Goal: Navigation & Orientation: Find specific page/section

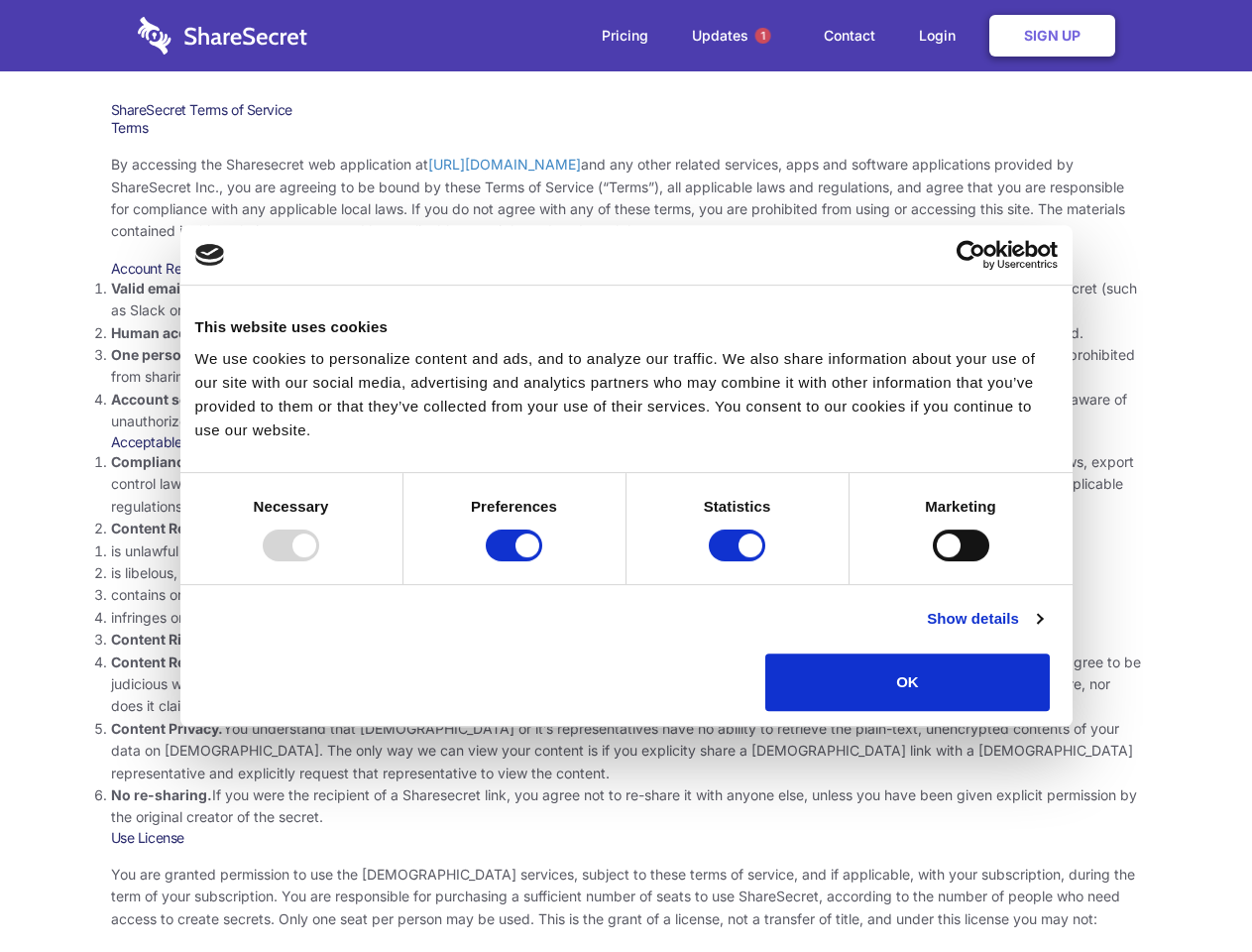
click at [626, 476] on li "Compliance with local laws and regulations. Your use of the Sharesecret must no…" at bounding box center [626, 483] width 1032 height 67
click at [320, 561] on div at bounding box center [291, 545] width 57 height 32
click at [542, 561] on input "Preferences" at bounding box center [513, 545] width 57 height 32
checkbox input "false"
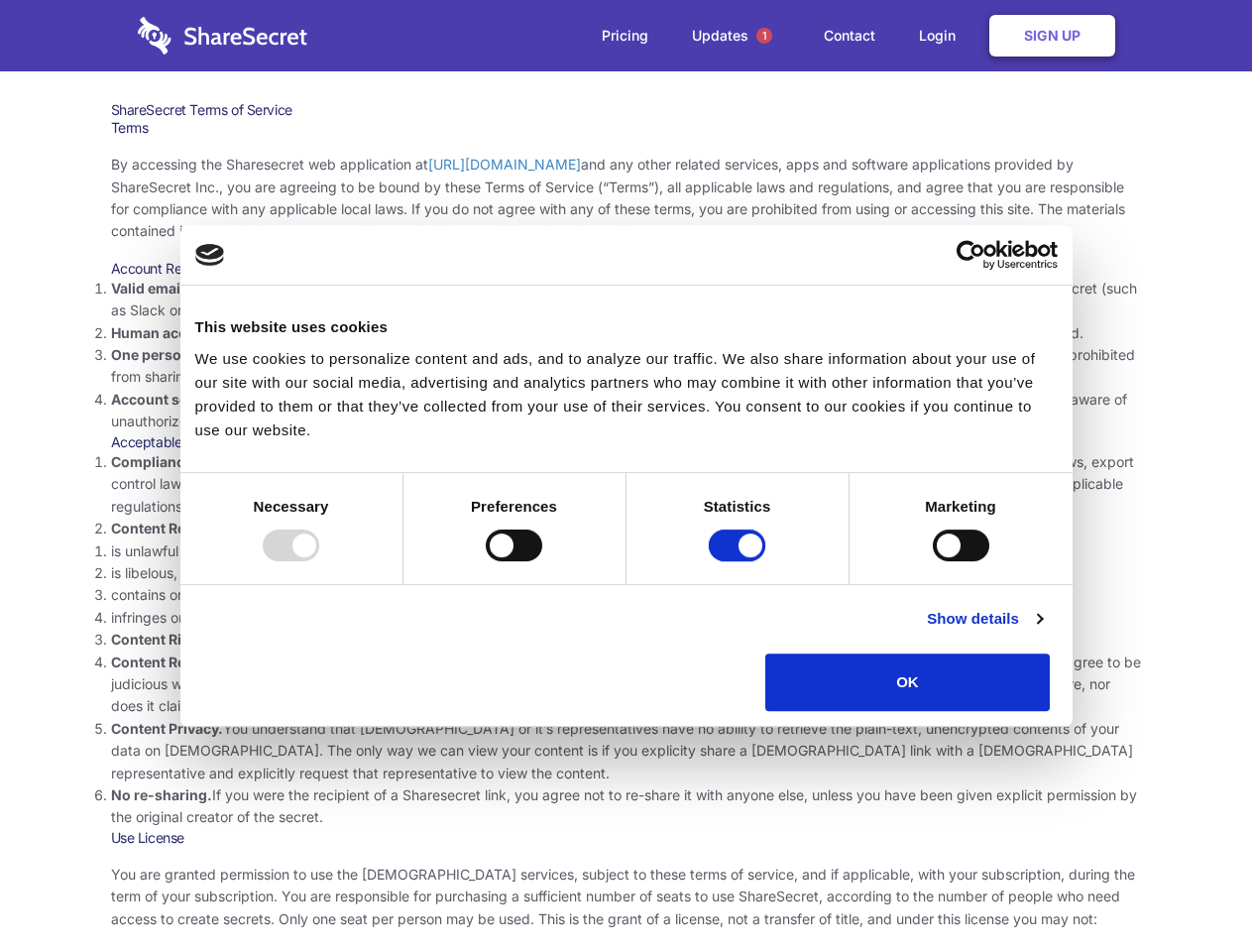
click at [740, 561] on input "Statistics" at bounding box center [737, 545] width 57 height 32
checkbox input "false"
click at [933, 561] on input "Marketing" at bounding box center [961, 545] width 57 height 32
checkbox input "true"
click at [1043, 630] on link "Show details" at bounding box center [985, 618] width 115 height 24
